Goal: Task Accomplishment & Management: Use online tool/utility

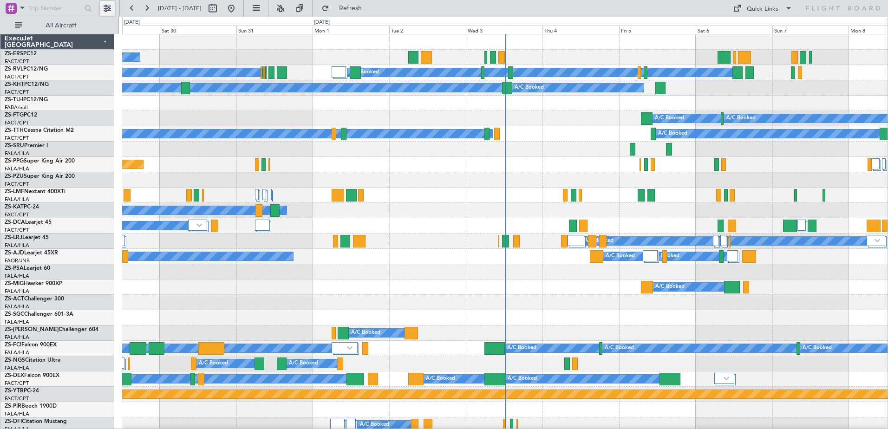
click at [107, 11] on button at bounding box center [107, 8] width 15 height 15
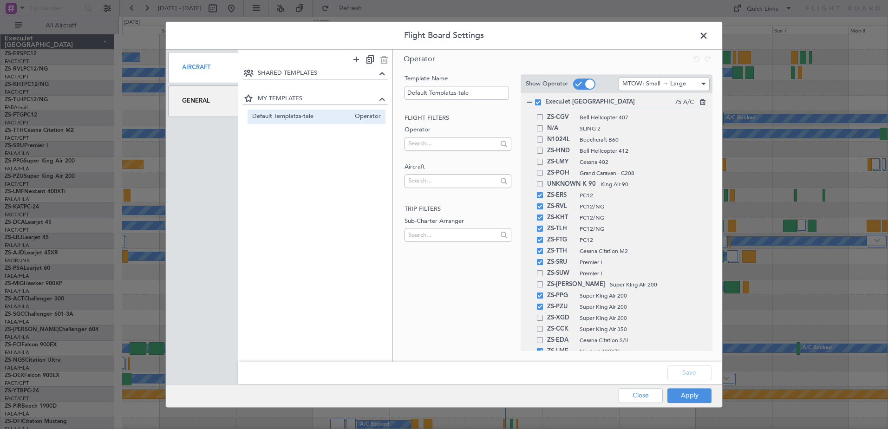
click at [217, 103] on div "General" at bounding box center [203, 101] width 70 height 31
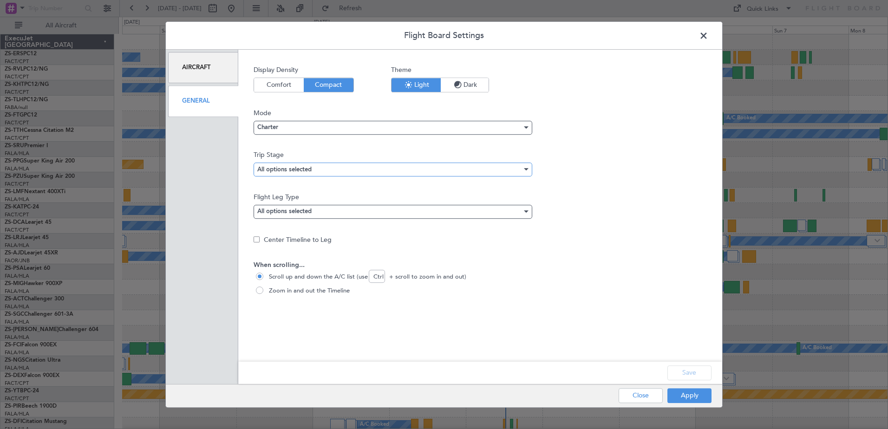
click at [292, 171] on mat-select-trigger "All options selected" at bounding box center [284, 170] width 54 height 6
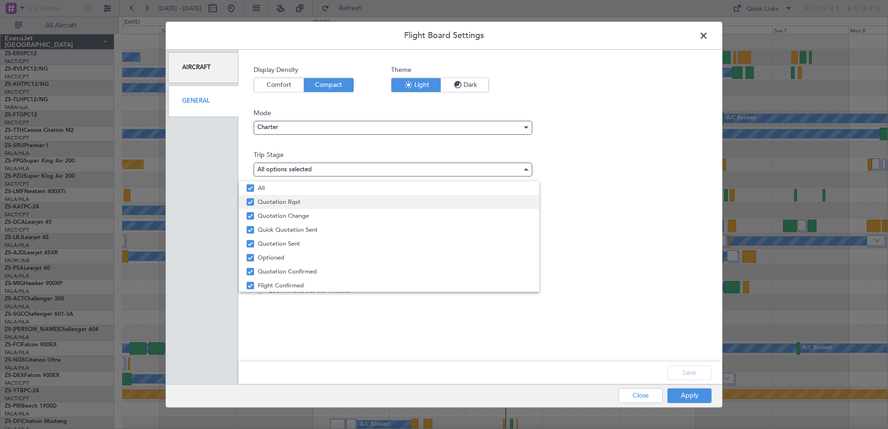
click at [292, 204] on span "Quotation Rqst" at bounding box center [395, 202] width 274 height 14
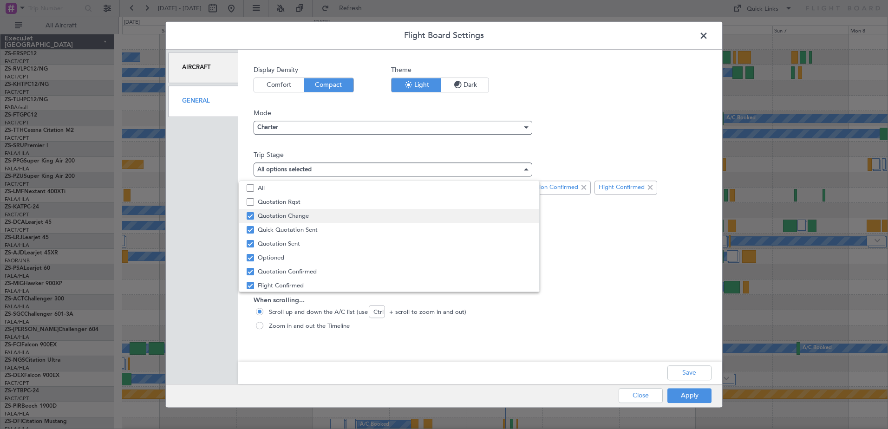
click at [292, 217] on span "Quotation Change" at bounding box center [395, 216] width 274 height 14
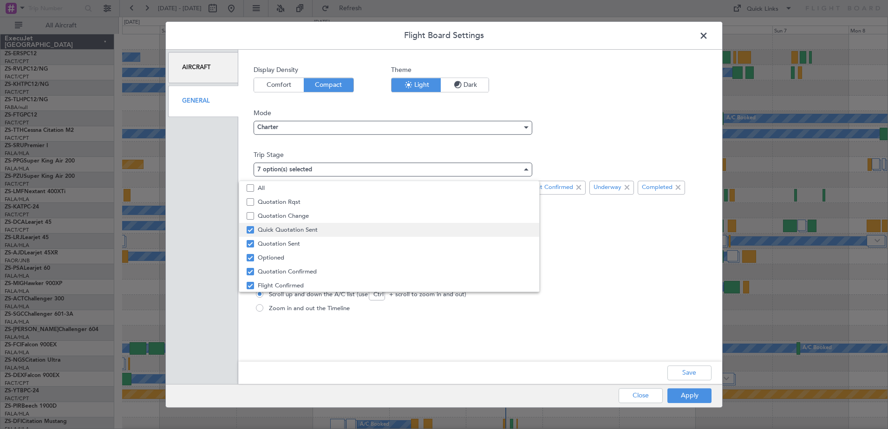
click at [295, 230] on span "Quick Quotation Sent" at bounding box center [395, 230] width 274 height 14
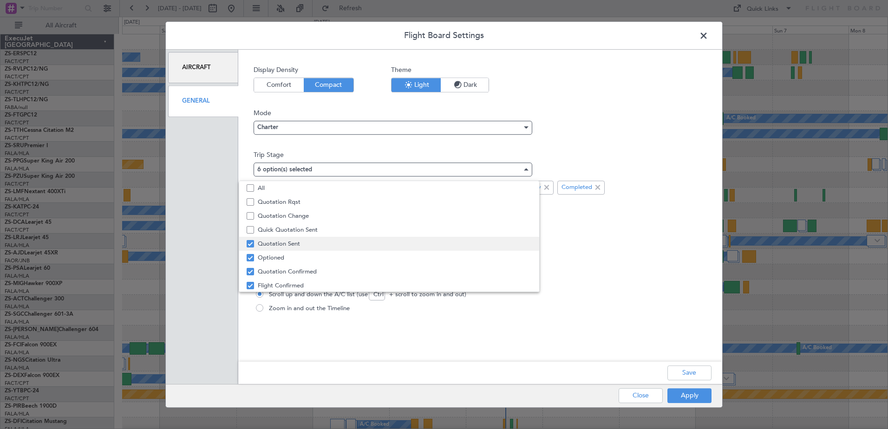
click at [297, 245] on span "Quotation Sent" at bounding box center [395, 244] width 274 height 14
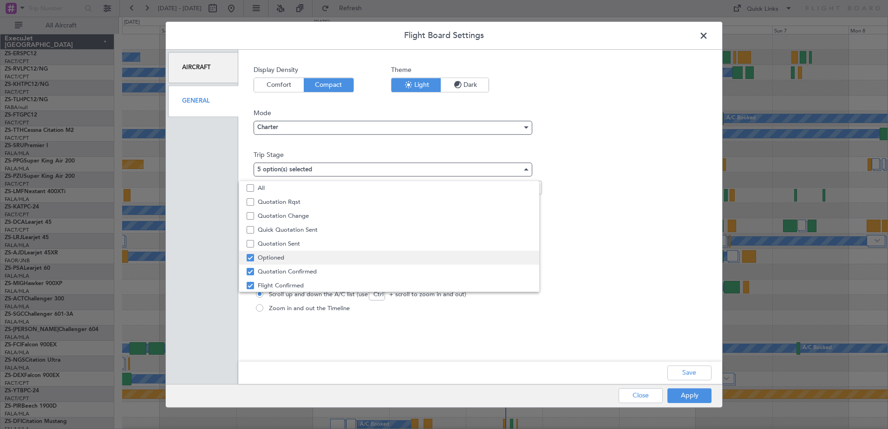
click at [303, 262] on span "Optioned" at bounding box center [395, 258] width 274 height 14
click at [321, 271] on span "Quotation Confirmed" at bounding box center [395, 272] width 274 height 14
click at [693, 371] on div at bounding box center [444, 214] width 888 height 429
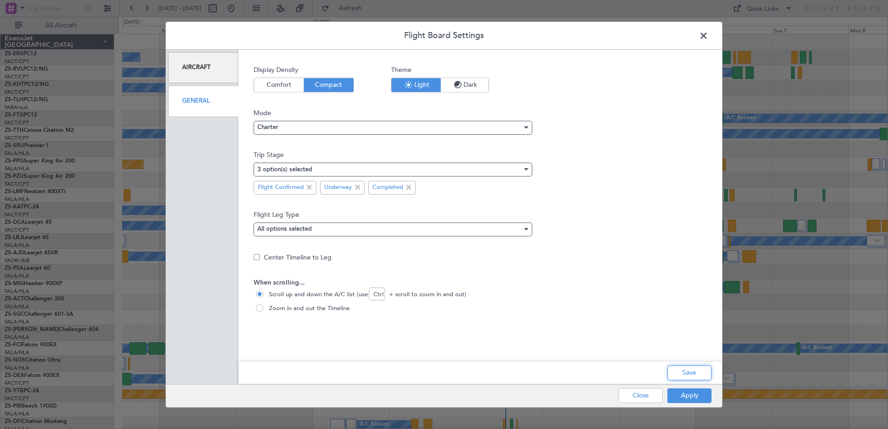
click at [693, 371] on button "Save" at bounding box center [690, 373] width 44 height 15
click at [692, 397] on div "Apply Close" at bounding box center [646, 396] width 135 height 23
click at [691, 395] on button "Apply" at bounding box center [690, 395] width 44 height 15
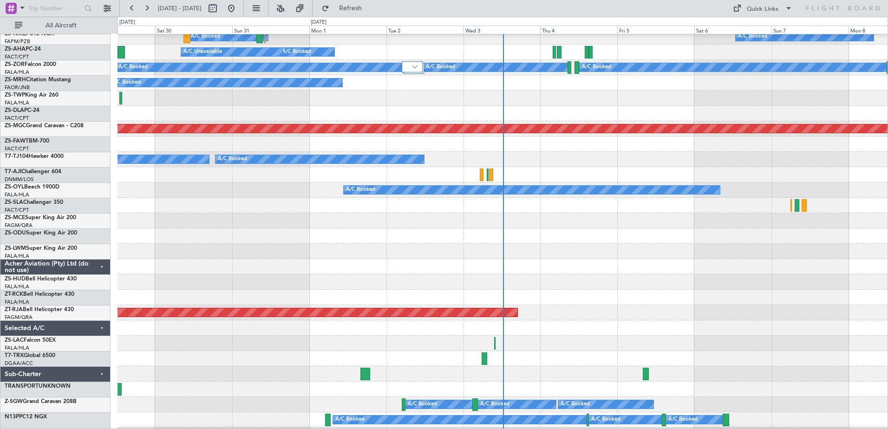
scroll to position [604, 0]
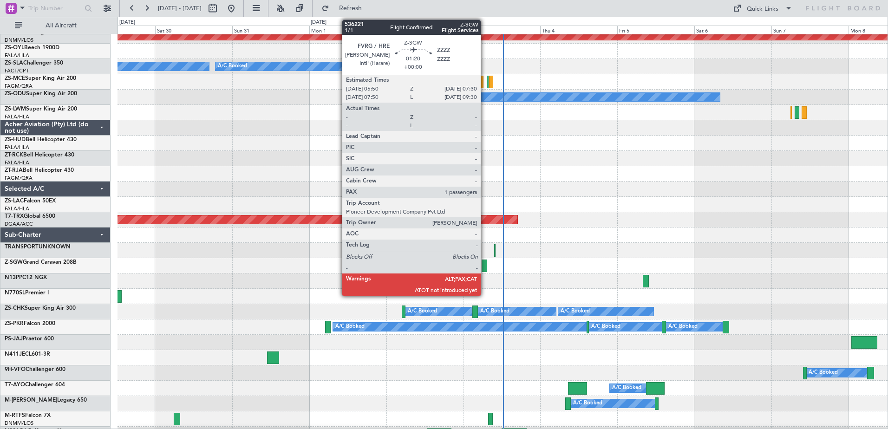
click at [485, 266] on div at bounding box center [485, 266] width 6 height 13
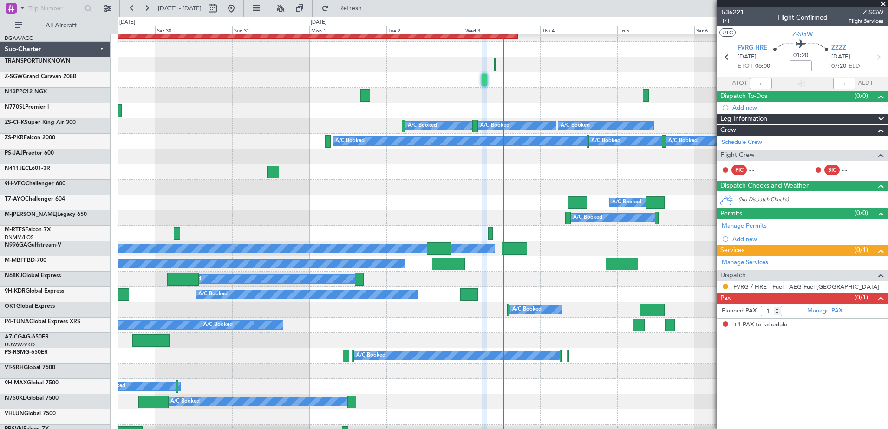
scroll to position [816, 0]
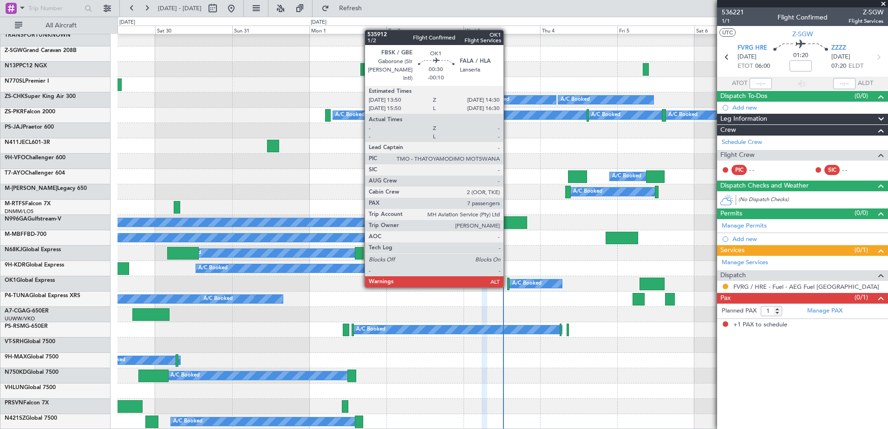
click at [508, 287] on div at bounding box center [508, 284] width 2 height 13
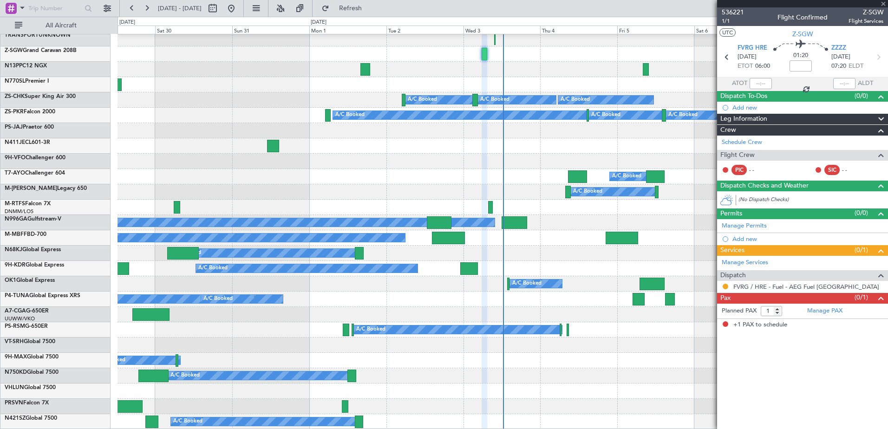
type input "-00:10"
type input "7"
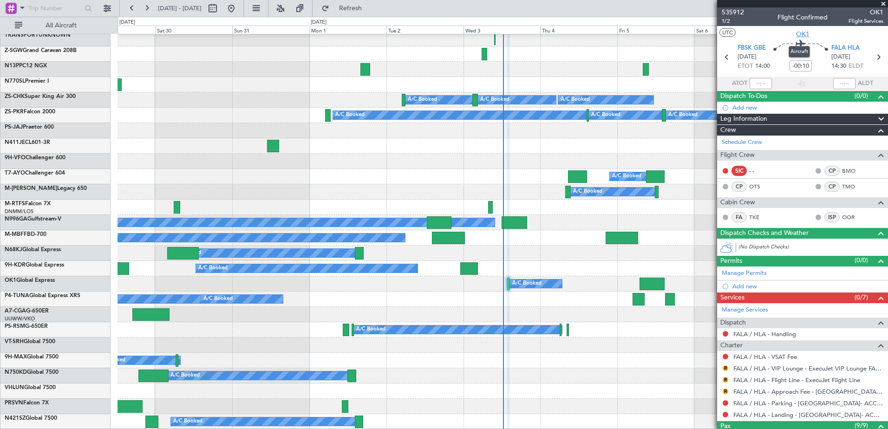
click at [797, 33] on span "OK1" at bounding box center [802, 34] width 13 height 10
